Goal: Information Seeking & Learning: Learn about a topic

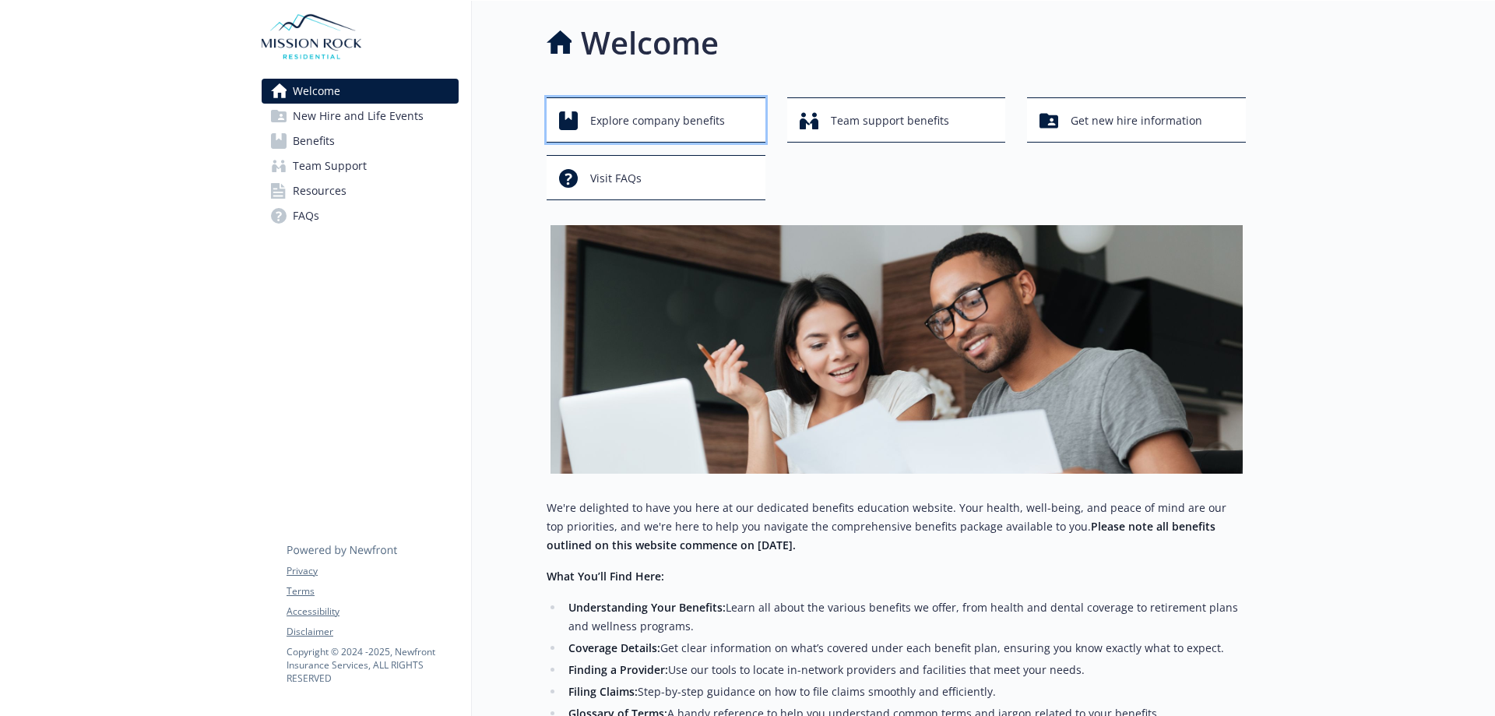
click at [724, 121] on div "Explore company benefits" at bounding box center [658, 121] width 199 height 30
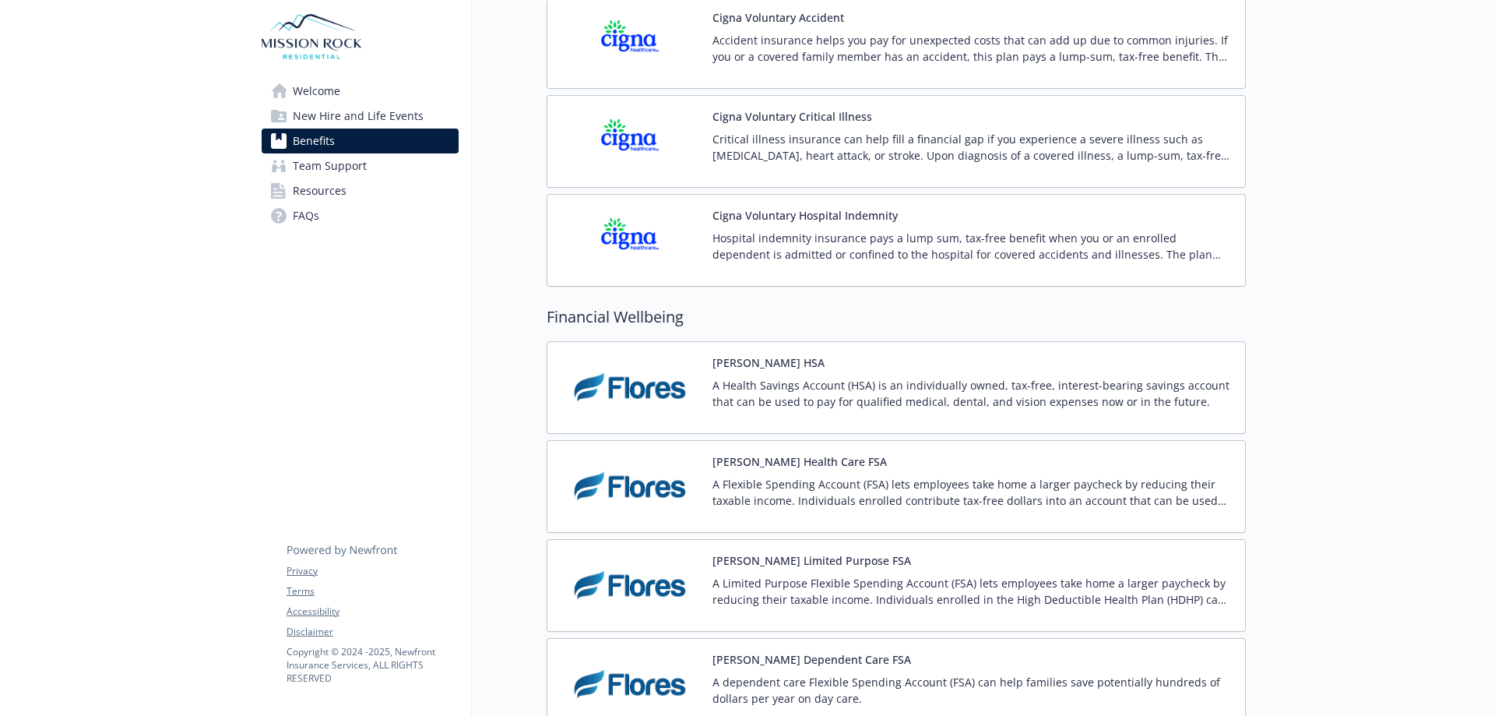
scroll to position [1991, 0]
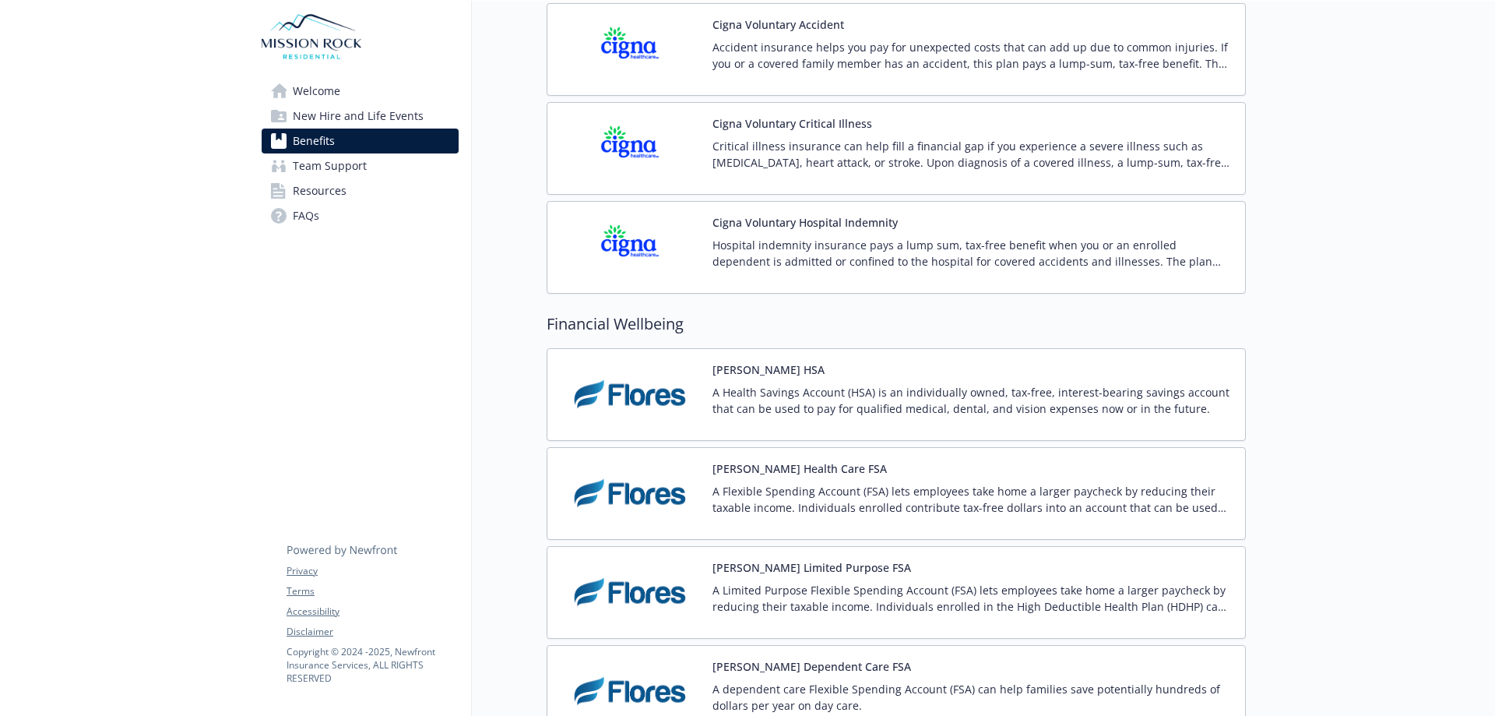
click at [371, 166] on link "Team Support" at bounding box center [360, 165] width 197 height 25
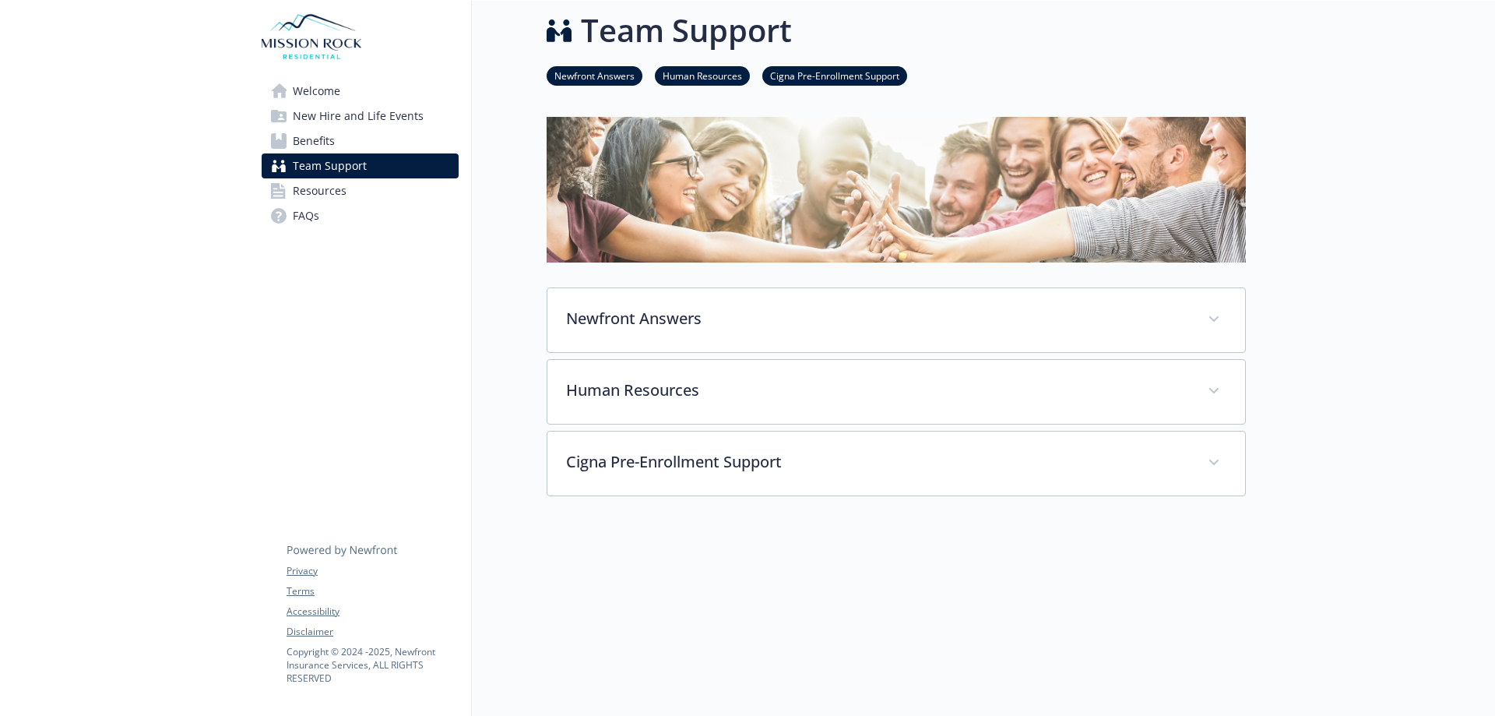
scroll to position [111, 0]
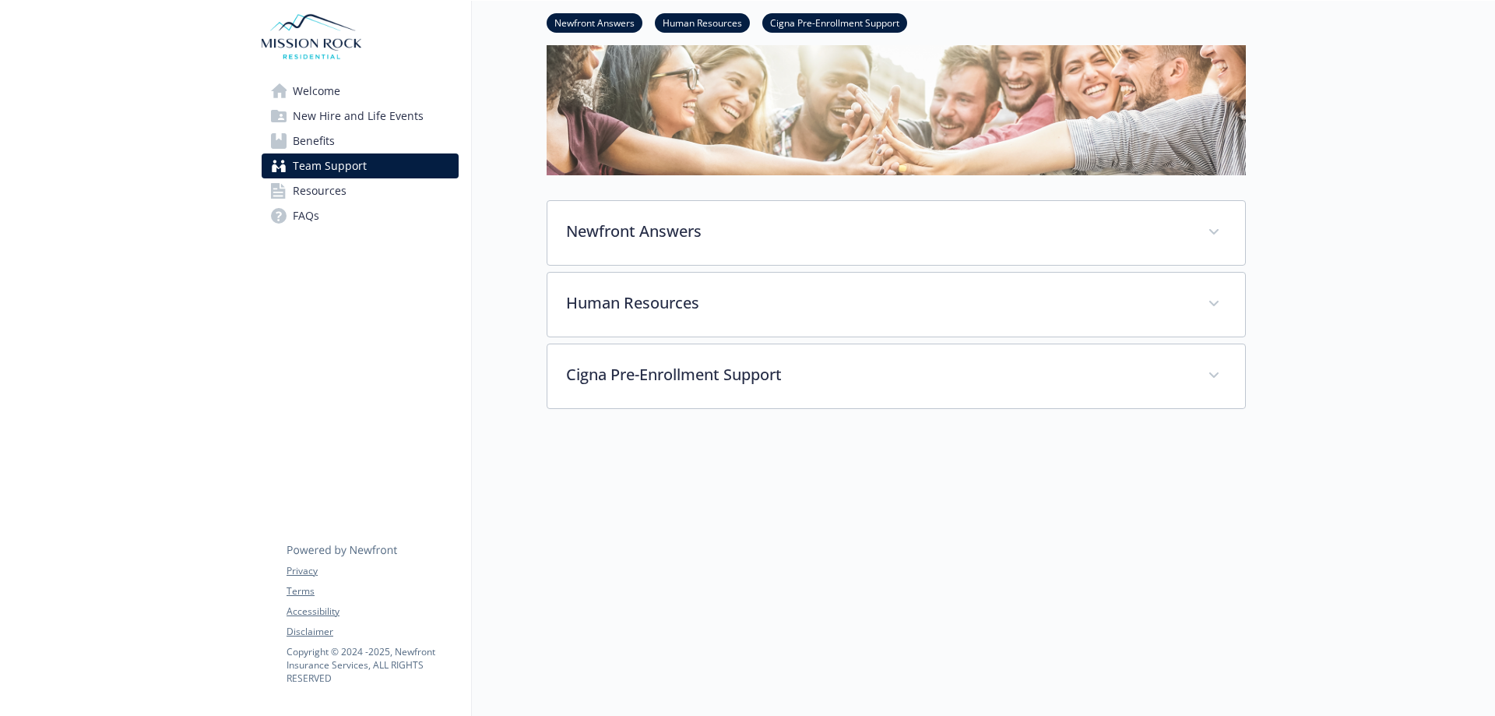
click at [357, 140] on link "Benefits" at bounding box center [360, 140] width 197 height 25
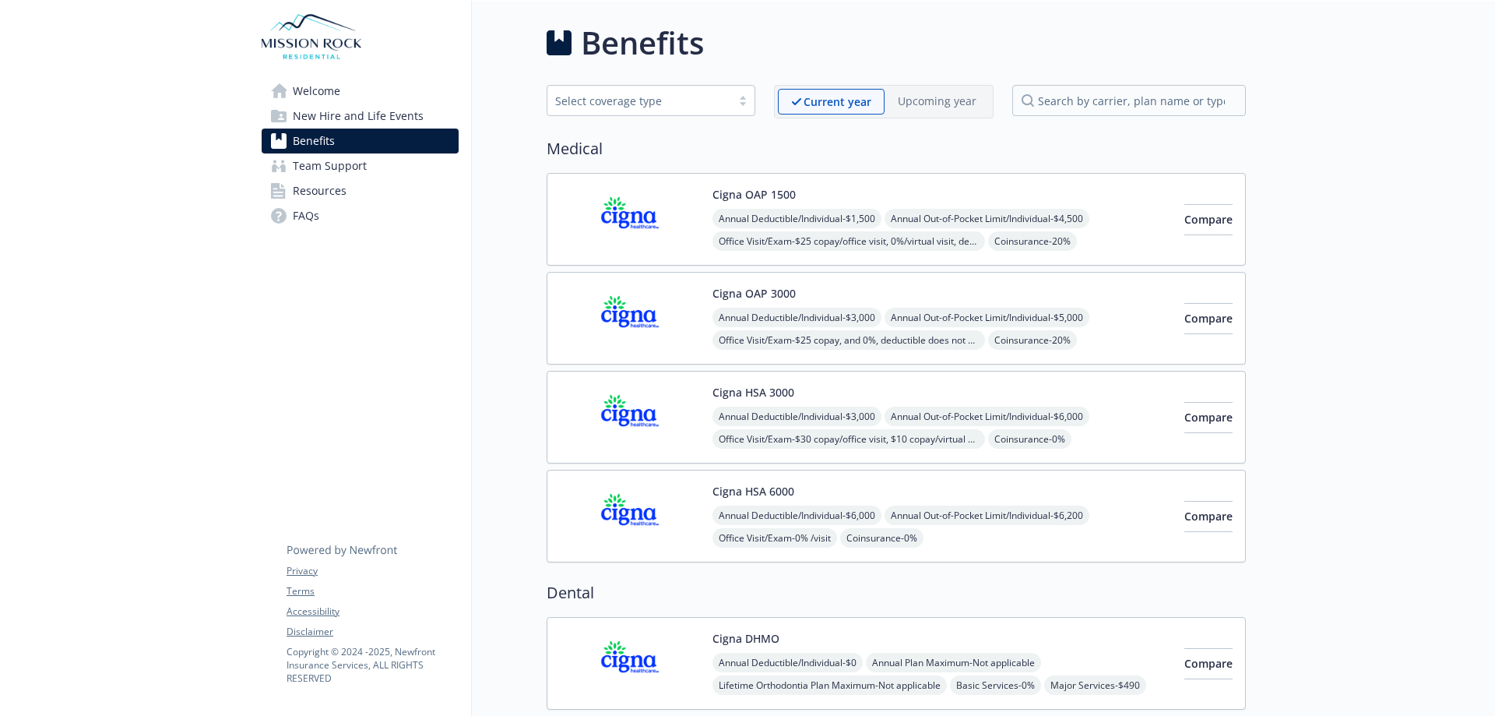
click at [382, 118] on span "New Hire and Life Events" at bounding box center [358, 116] width 131 height 25
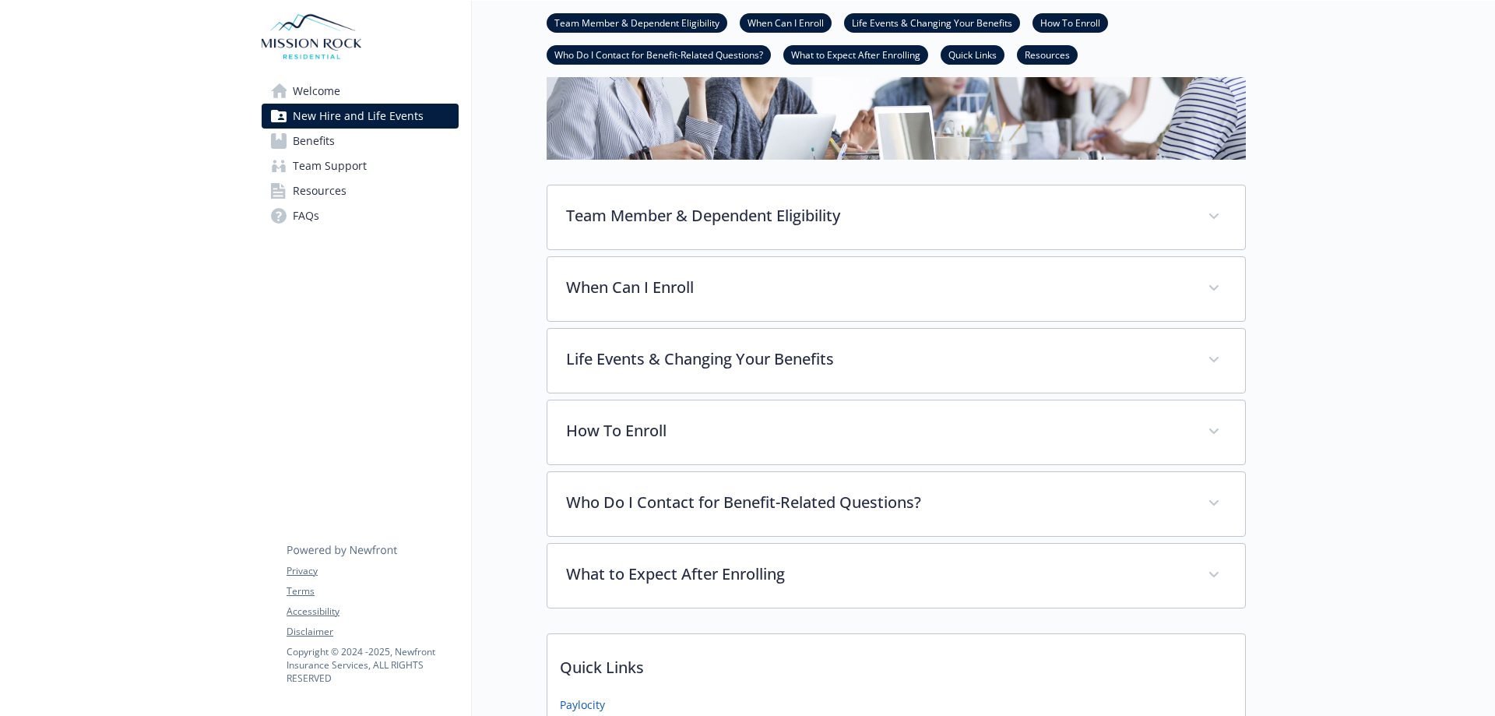
scroll to position [234, 0]
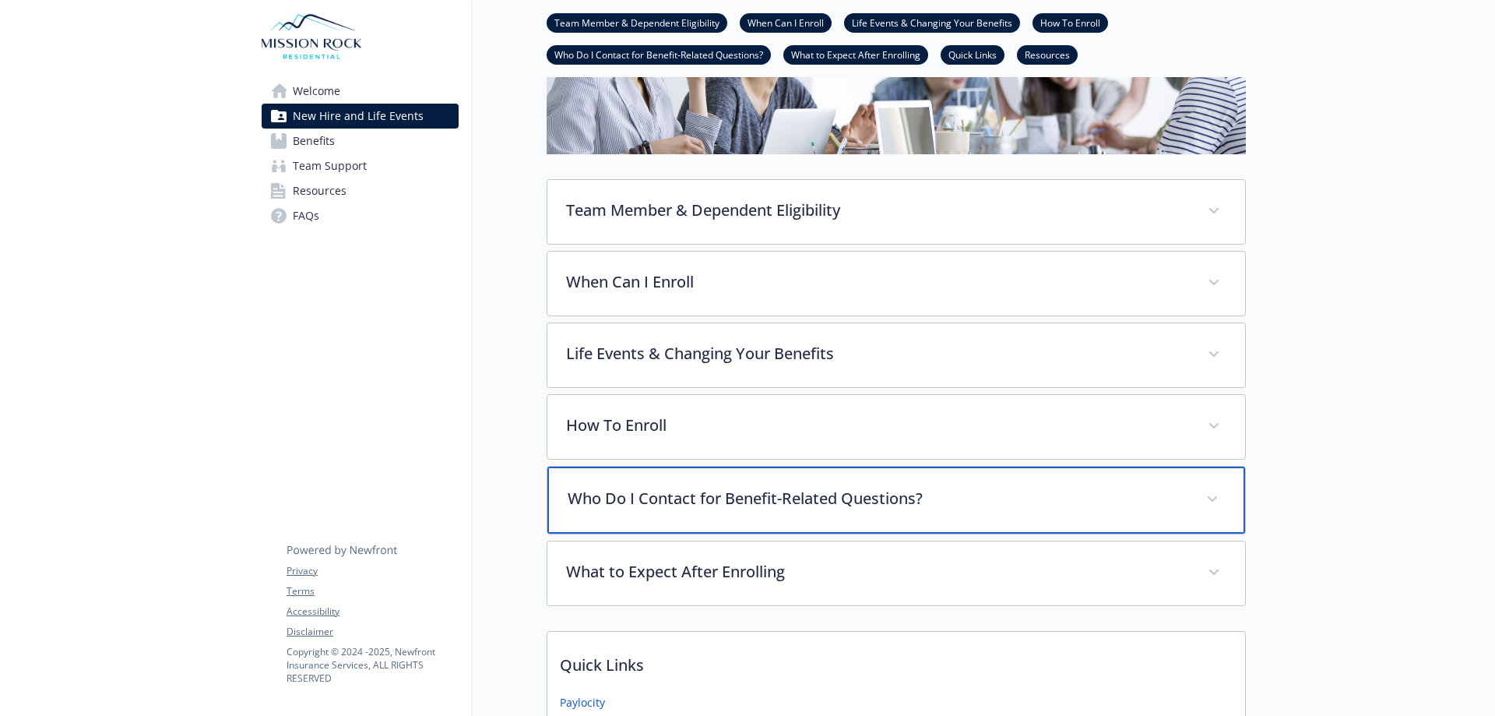
click at [875, 487] on p "Who Do I Contact for Benefit-Related Questions?" at bounding box center [878, 498] width 620 height 23
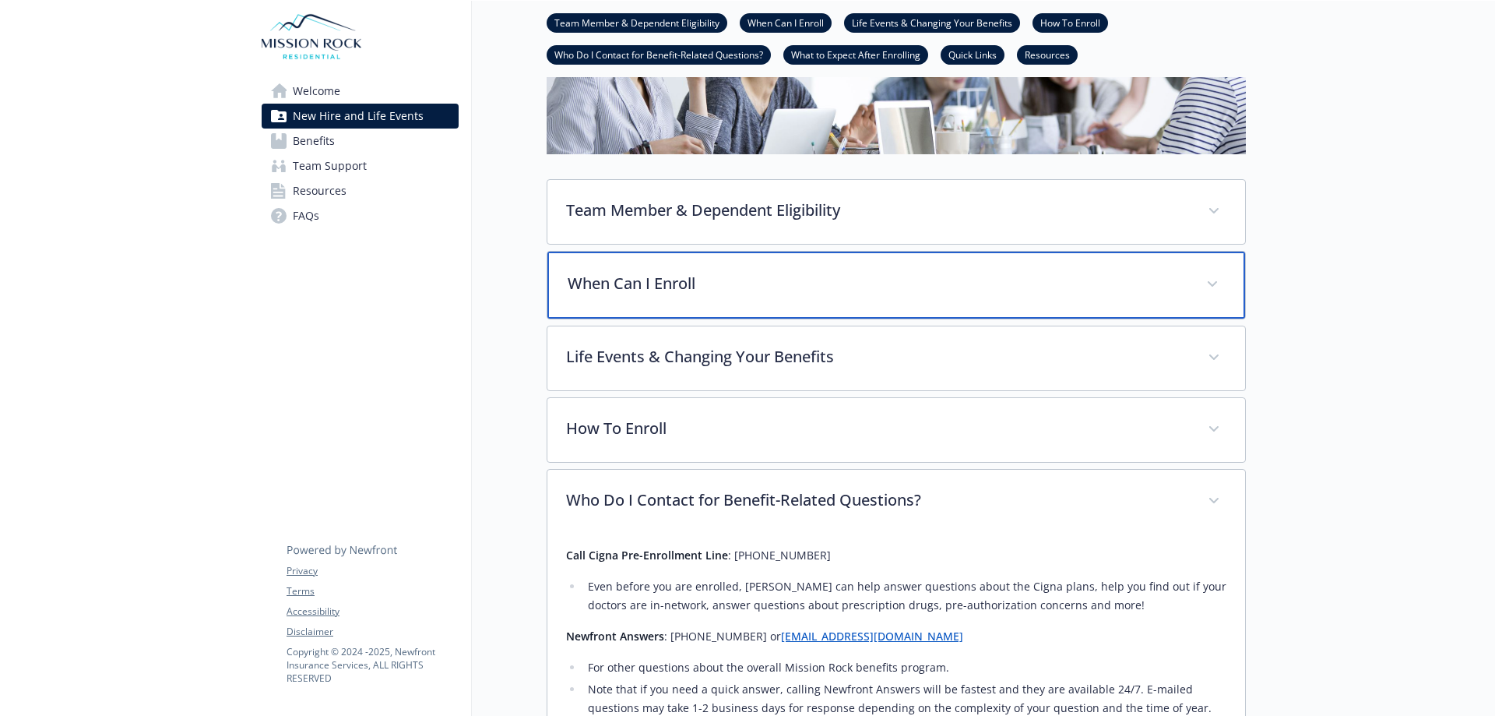
click at [875, 295] on div "When Can I Enroll" at bounding box center [896, 285] width 698 height 67
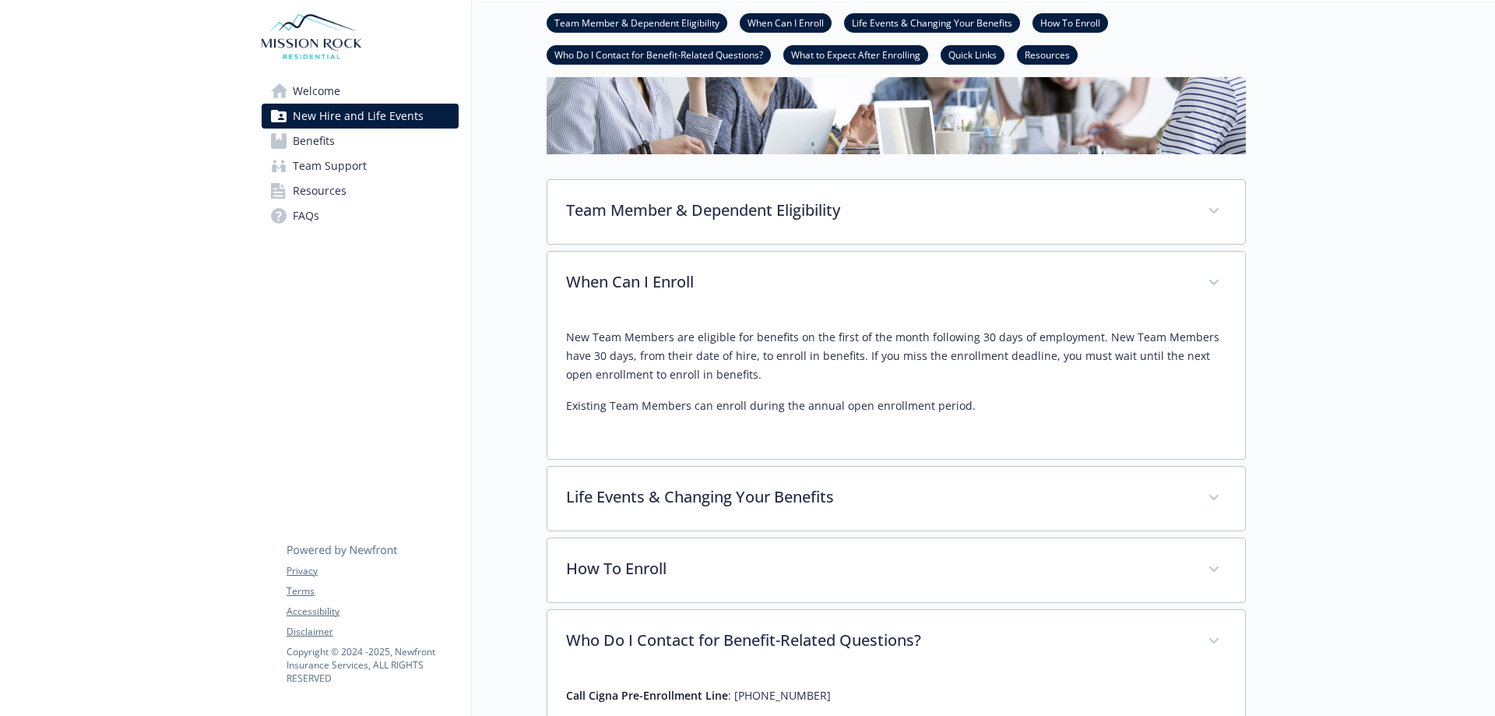
click at [937, 30] on li "Life Events & Changing Your Benefits" at bounding box center [932, 22] width 176 height 19
click at [946, 21] on link "Life Events & Changing Your Benefits" at bounding box center [932, 22] width 176 height 15
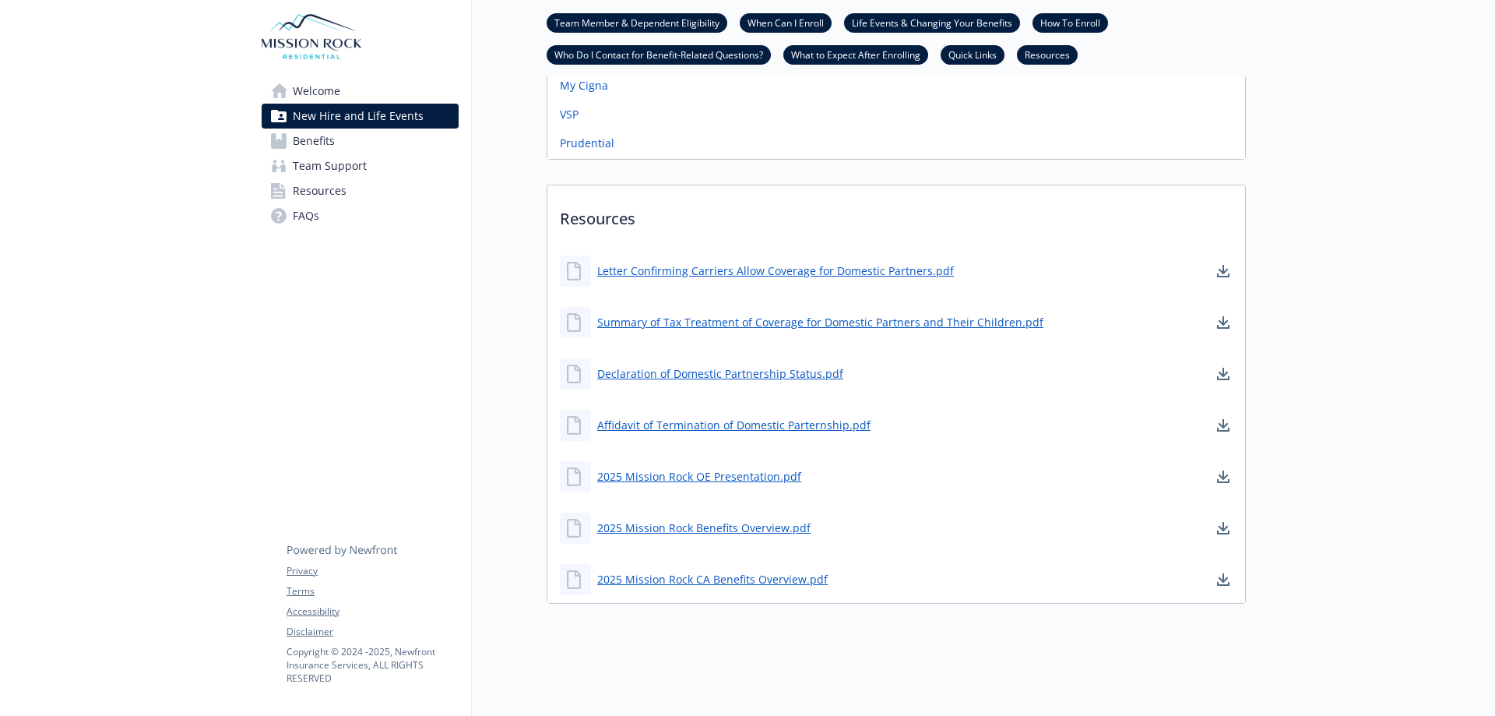
scroll to position [1321, 12]
click at [664, 518] on link "2025 Mission Rock Benefits Overview.pdf" at bounding box center [705, 527] width 216 height 19
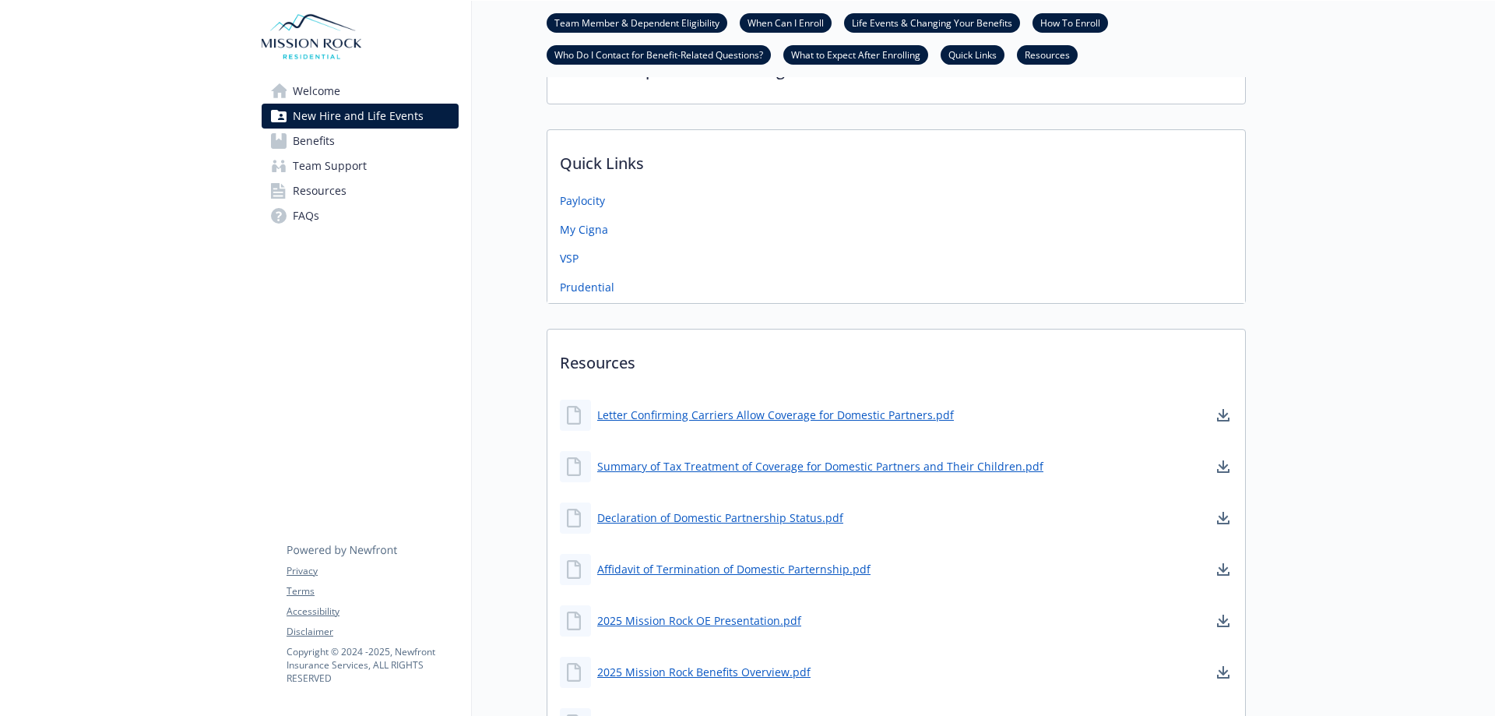
click at [369, 89] on link "Welcome" at bounding box center [360, 91] width 197 height 25
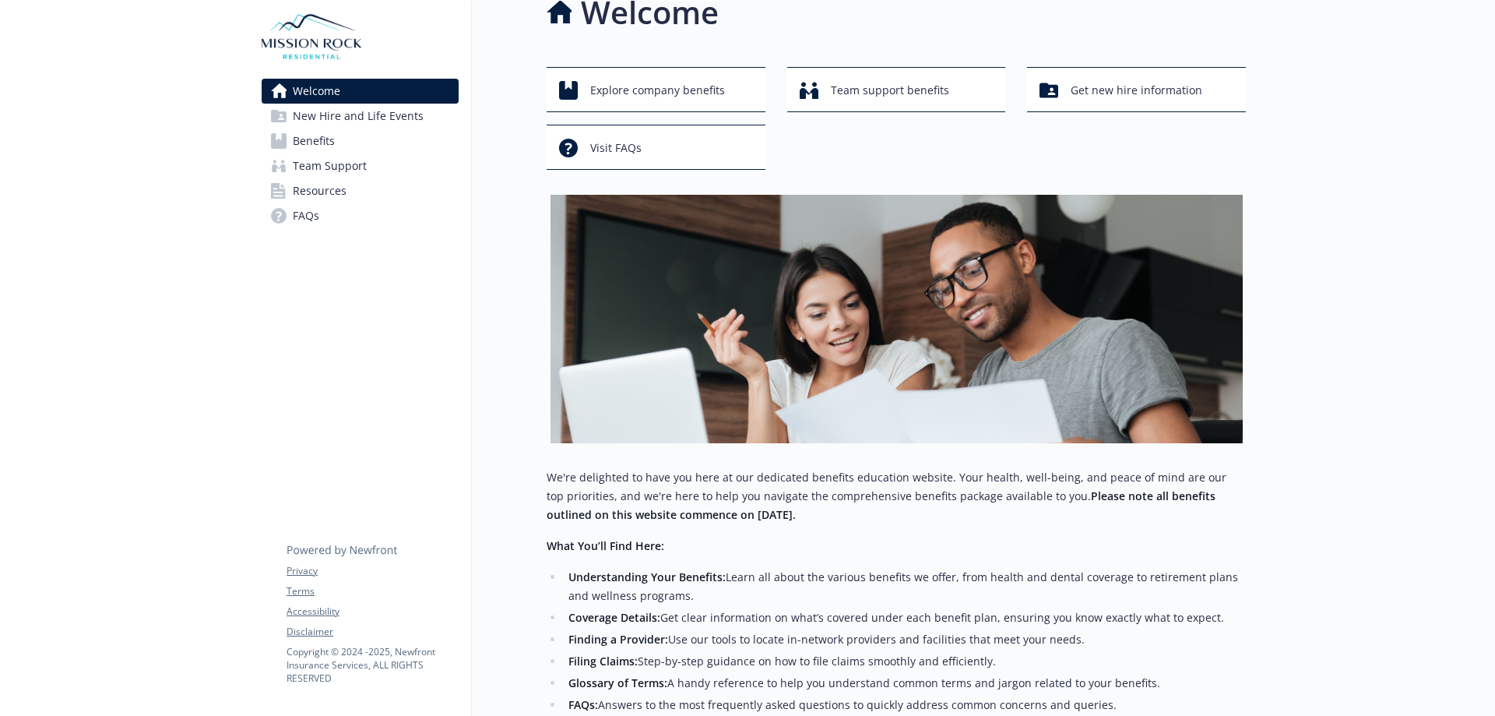
scroll to position [23, 12]
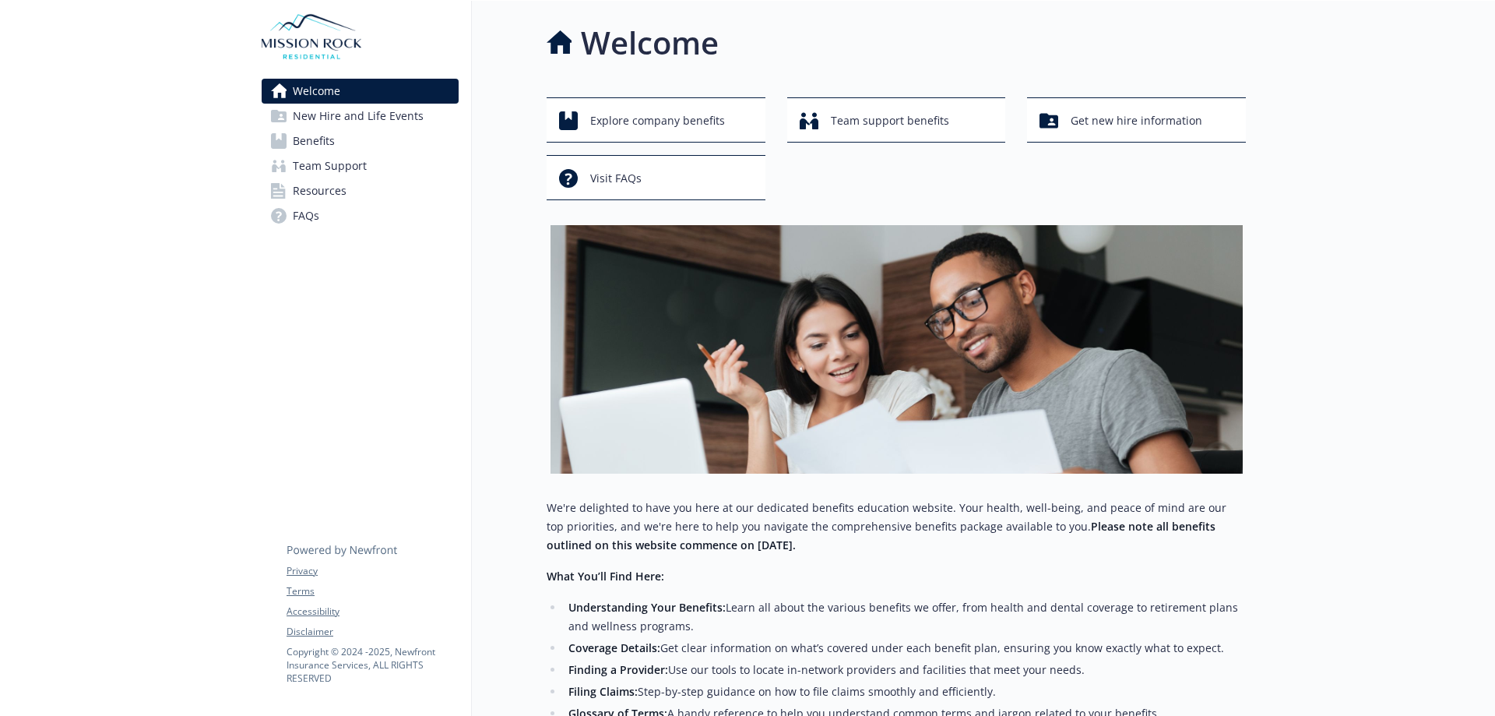
click at [378, 185] on link "Resources" at bounding box center [360, 190] width 197 height 25
